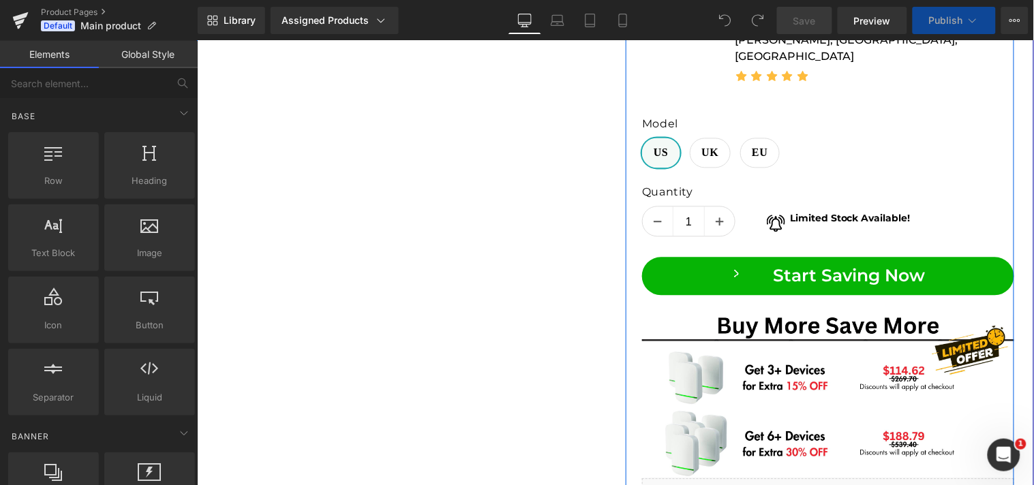
scroll to position [833, 0]
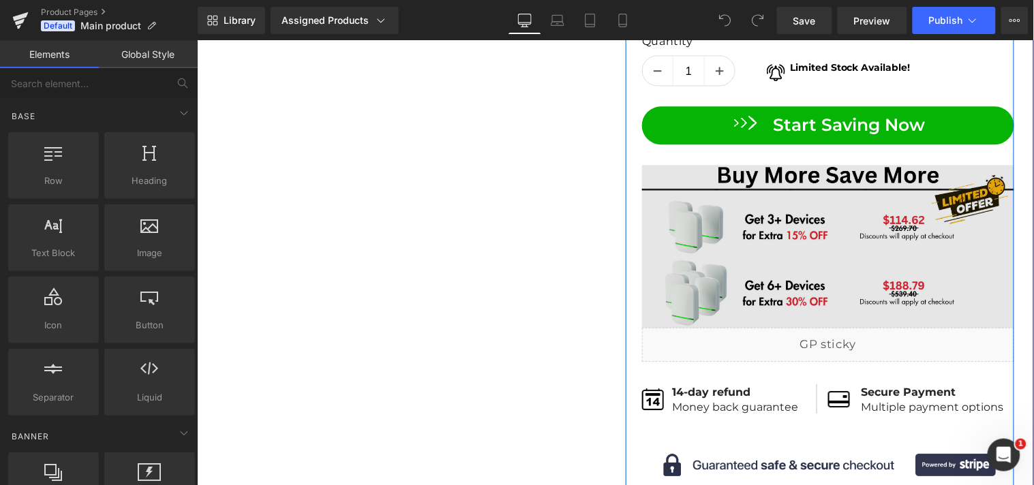
click at [758, 214] on img at bounding box center [827, 246] width 372 height 164
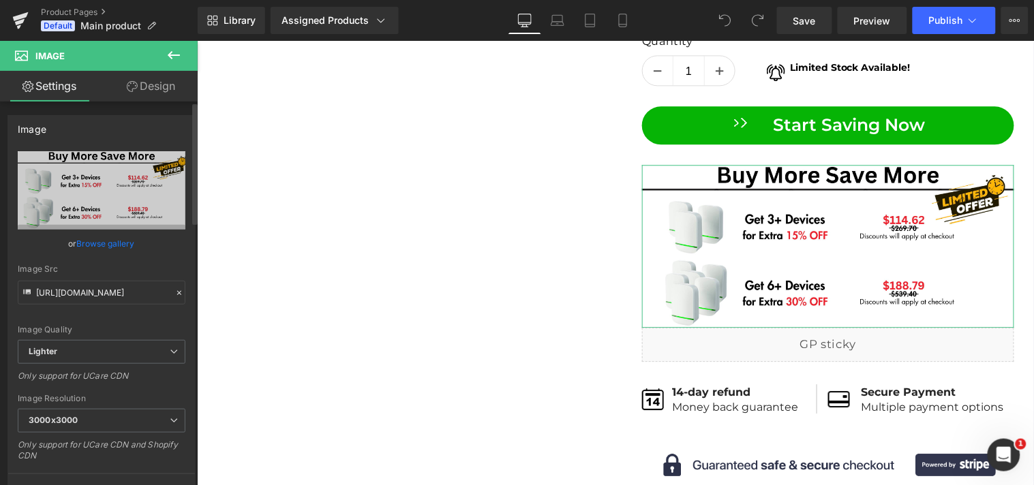
click at [92, 241] on link "Browse gallery" at bounding box center [106, 244] width 58 height 24
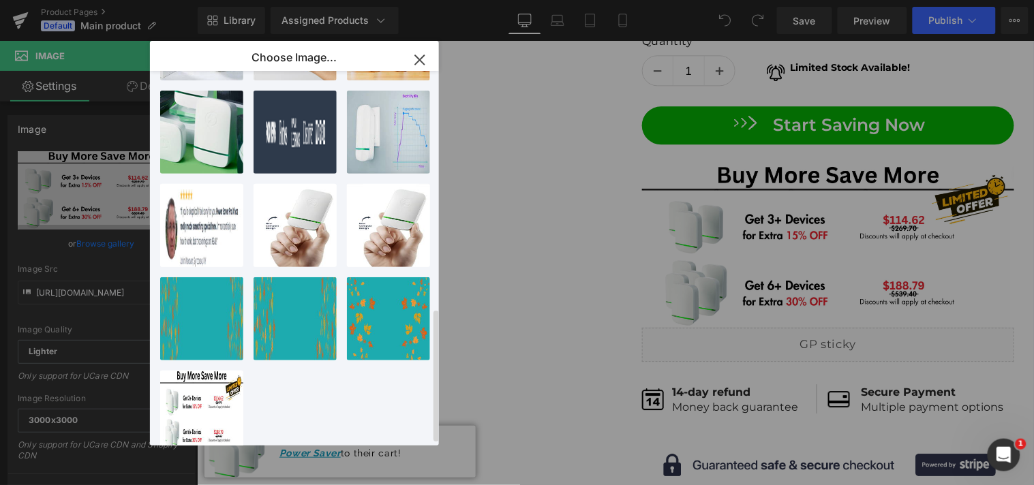
scroll to position [673, 0]
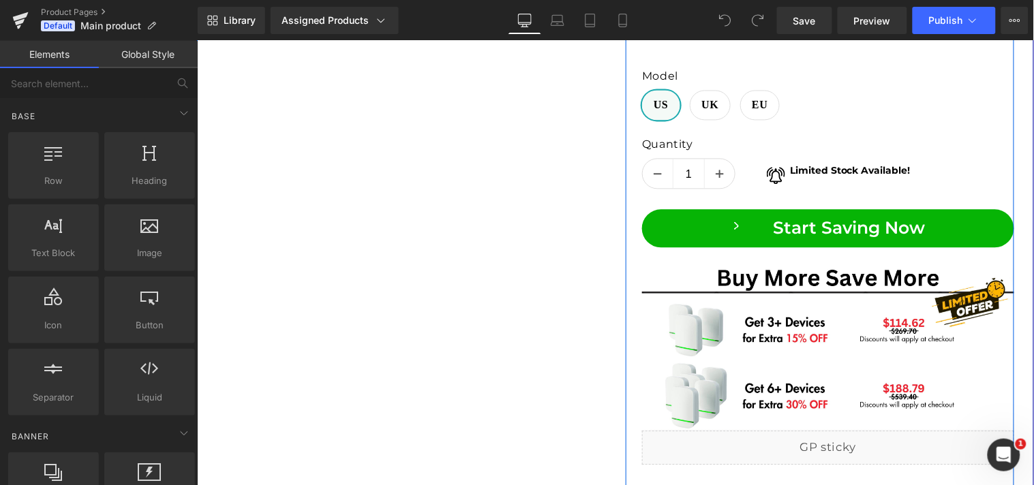
scroll to position [833, 0]
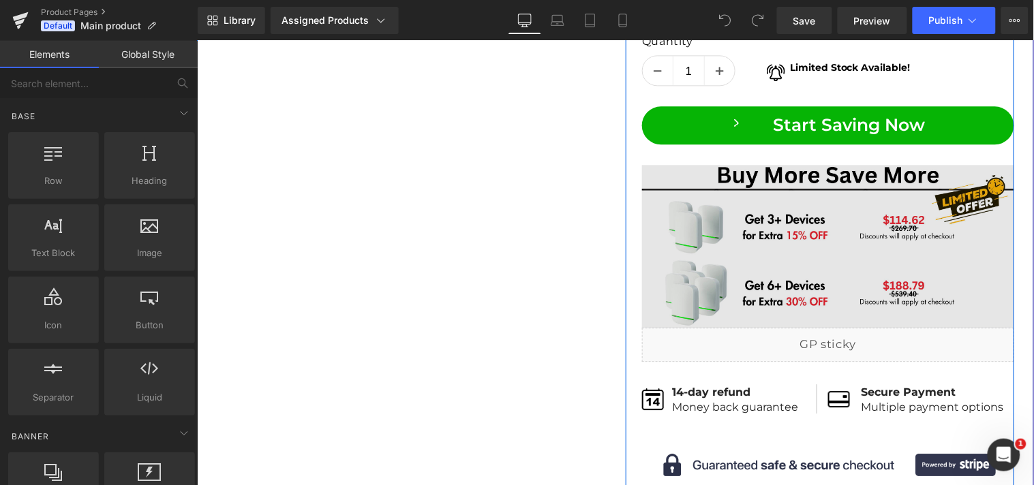
click at [800, 212] on img at bounding box center [827, 246] width 372 height 164
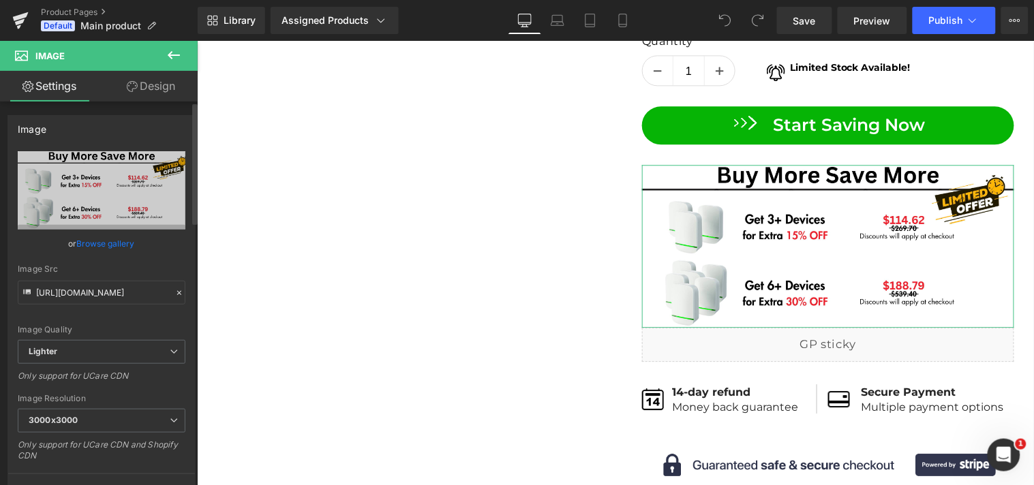
click at [102, 241] on link "Browse gallery" at bounding box center [106, 244] width 58 height 24
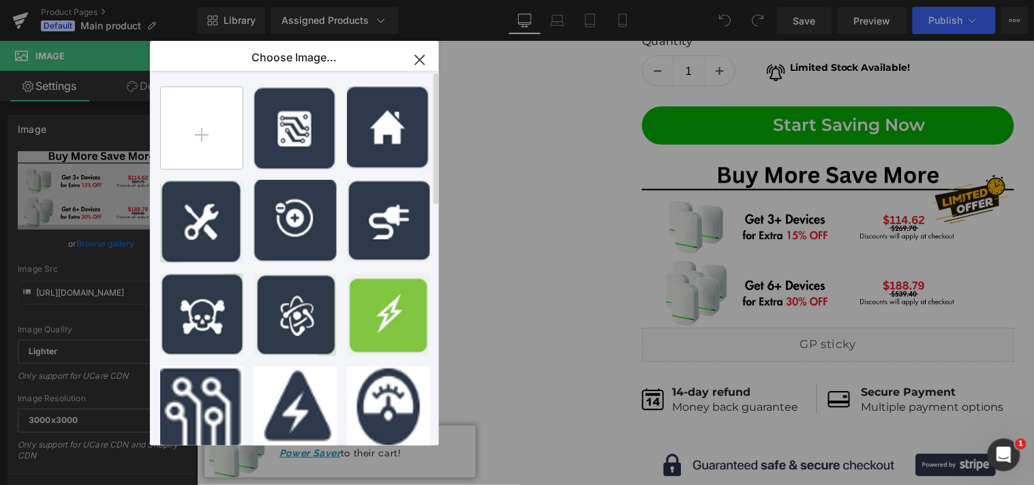
click at [198, 129] on input "file" at bounding box center [202, 128] width 82 height 82
type input "C:\fakepath\preturi noi.jpg"
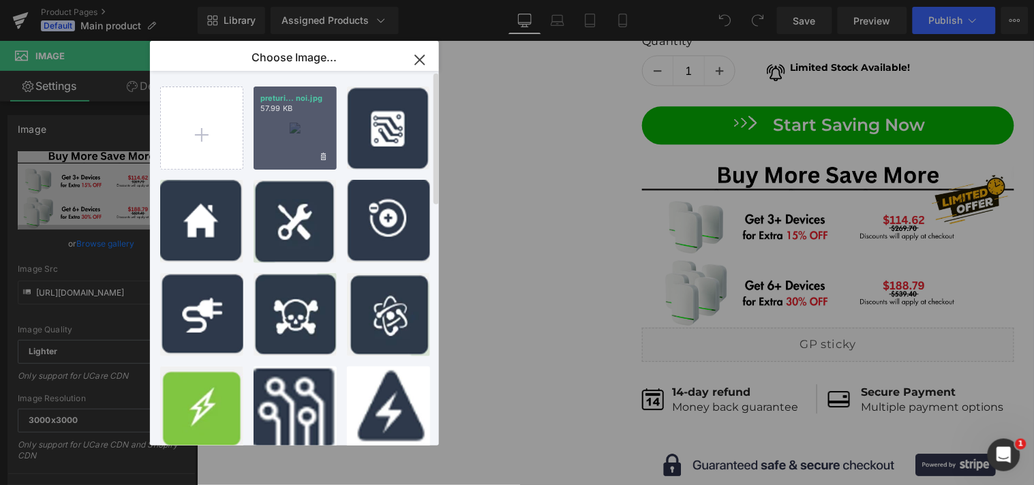
click at [282, 136] on div "preturi... noi.jpg 57.99 KB" at bounding box center [295, 128] width 83 height 83
type input "[URL][DOMAIN_NAME]"
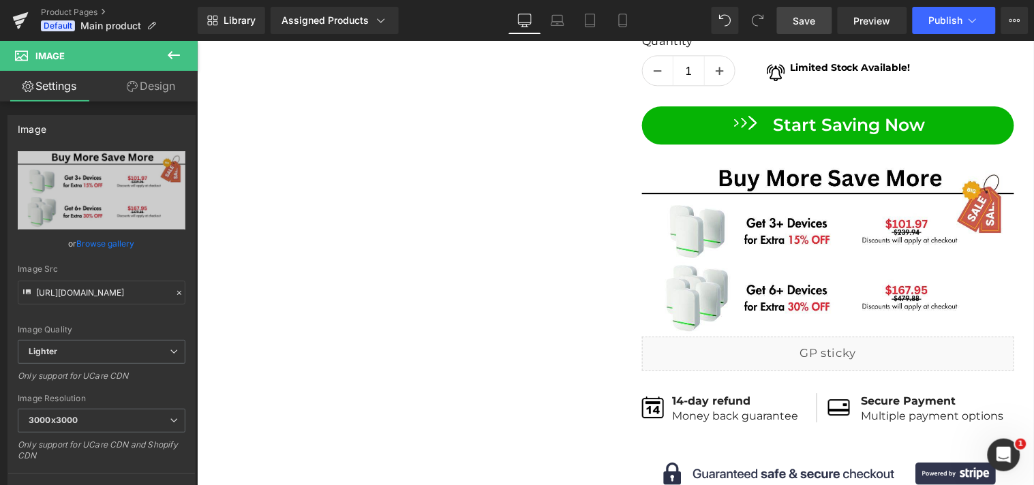
drag, startPoint x: 807, startPoint y: 16, endPoint x: 371, endPoint y: 89, distance: 442.2
click at [807, 16] on span "Save" at bounding box center [804, 21] width 22 height 14
click at [934, 22] on span "Publish" at bounding box center [946, 20] width 34 height 11
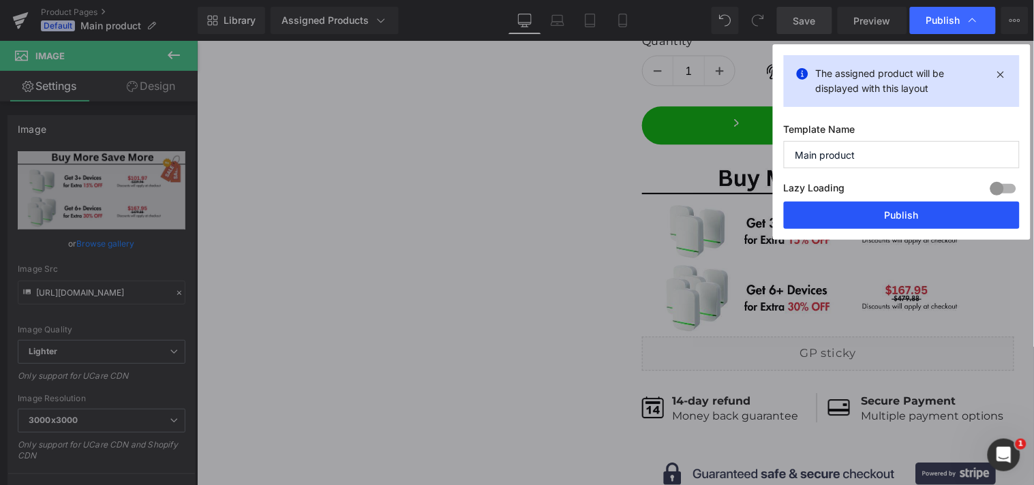
click at [870, 212] on button "Publish" at bounding box center [902, 215] width 236 height 27
